Goal: Check status: Check status

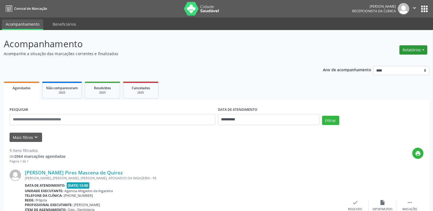
click at [411, 51] on button "Relatórios" at bounding box center [413, 49] width 28 height 9
click at [388, 62] on link "Agendamentos" at bounding box center [398, 62] width 59 height 8
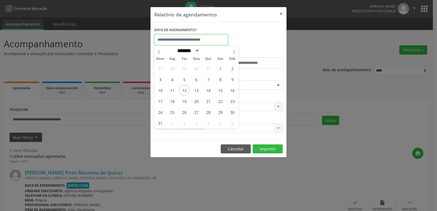
click at [161, 39] on input "text" at bounding box center [191, 39] width 74 height 11
click at [199, 91] on span "13" at bounding box center [196, 90] width 11 height 11
type input "**********"
click at [193, 90] on span "13" at bounding box center [196, 90] width 11 height 11
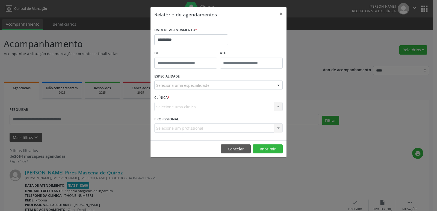
click at [193, 90] on div "ESPECIALIDADE Seleciona uma especialidade Todas as especialidades Alergologia A…" at bounding box center [218, 82] width 131 height 21
click at [181, 82] on div "Seleciona uma especialidade" at bounding box center [218, 85] width 128 height 9
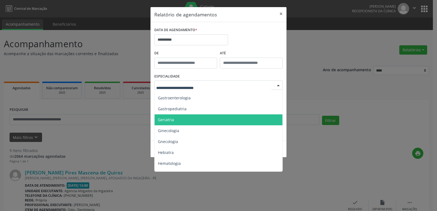
scroll to position [355, 0]
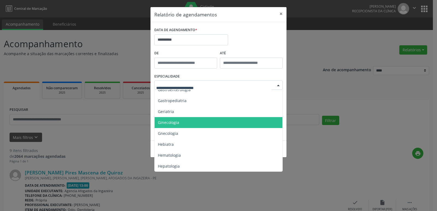
click at [172, 120] on span "Ginecologia" at bounding box center [168, 122] width 21 height 5
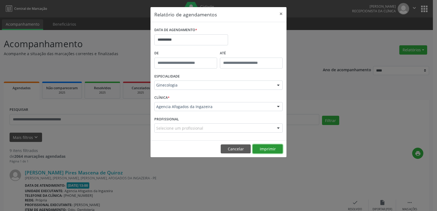
click at [266, 147] on button "Imprimir" at bounding box center [268, 149] width 30 height 9
